Goal: Transaction & Acquisition: Purchase product/service

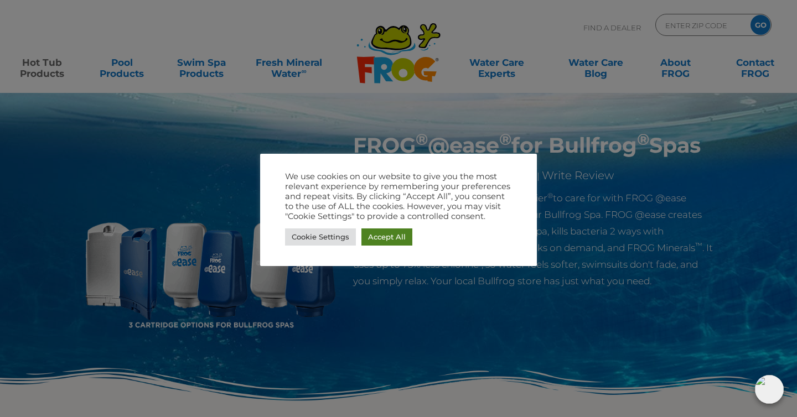
click at [389, 233] on link "Accept All" at bounding box center [386, 236] width 51 height 17
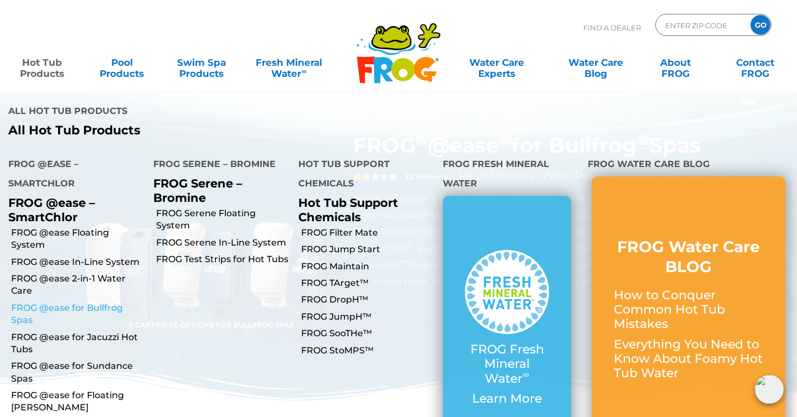
click at [65, 302] on link "FROG @ease for Bullfrog Spas" at bounding box center [78, 314] width 134 height 25
click at [59, 302] on link "FROG @ease for Bullfrog Spas" at bounding box center [78, 314] width 134 height 25
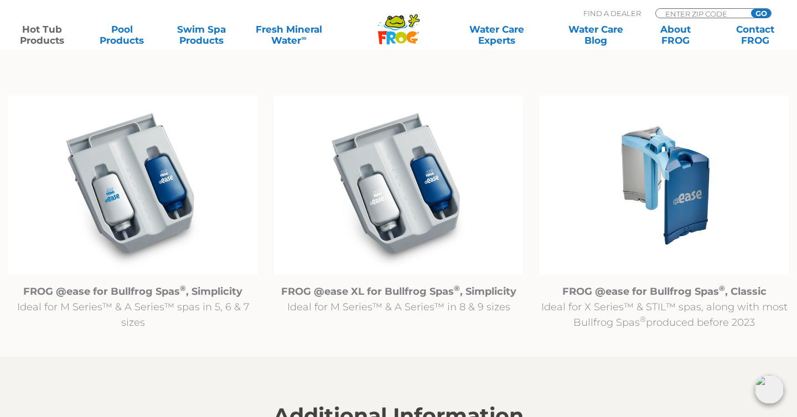
scroll to position [1124, 0]
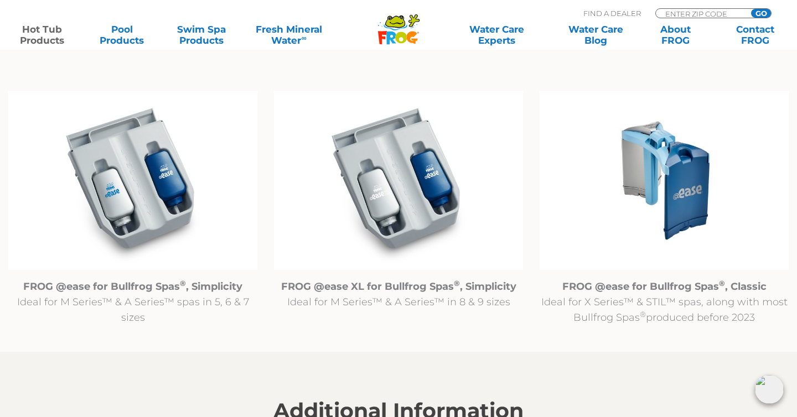
click at [127, 206] on img at bounding box center [132, 181] width 249 height 180
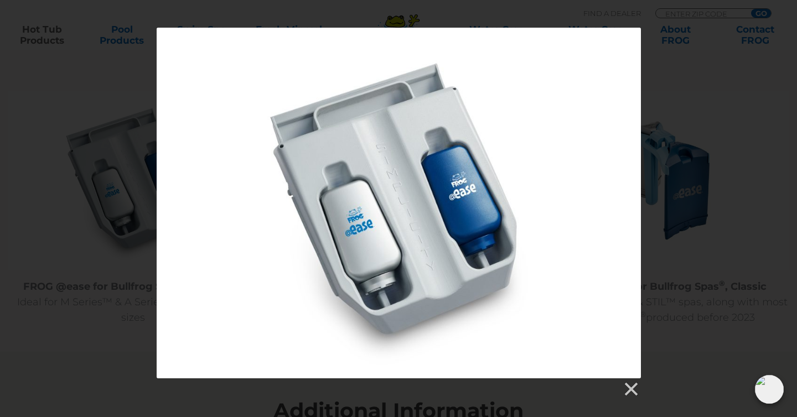
click at [563, 89] on div at bounding box center [399, 203] width 484 height 351
click at [631, 389] on link at bounding box center [630, 389] width 17 height 17
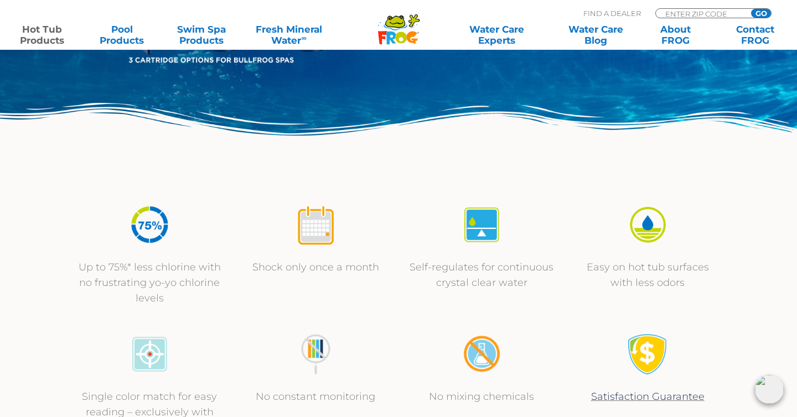
scroll to position [0, 0]
